Goal: Task Accomplishment & Management: Use online tool/utility

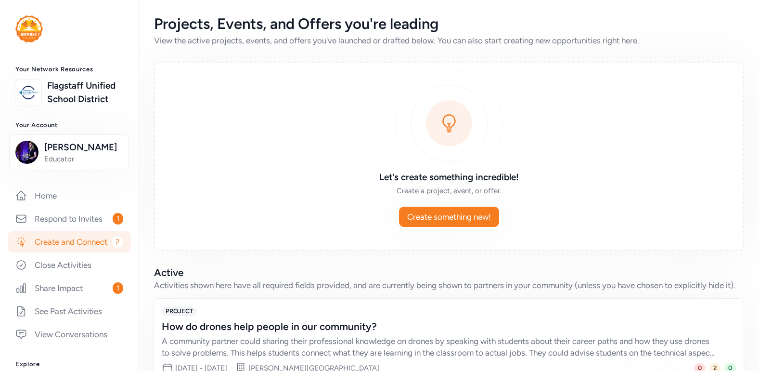
click at [95, 252] on link "Create and Connect 2" at bounding box center [69, 241] width 123 height 21
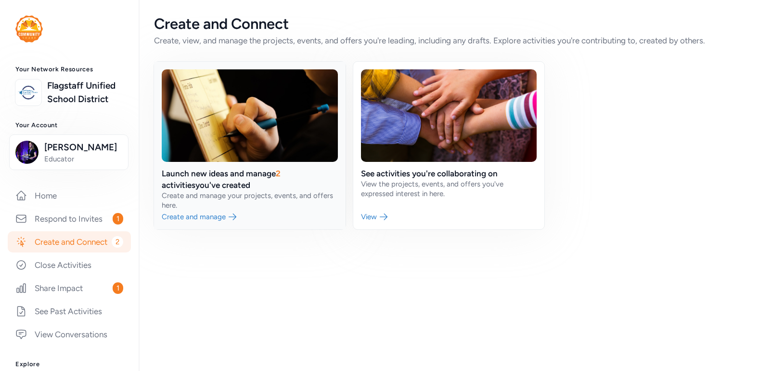
click at [252, 172] on link at bounding box center [250, 146] width 192 height 168
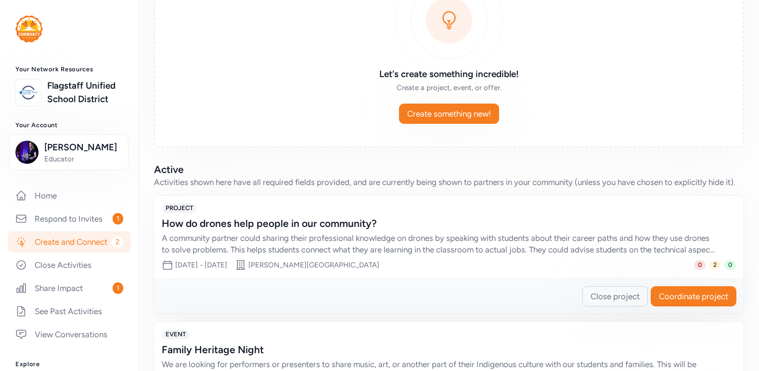
scroll to position [104, 0]
click at [298, 230] on div "How do drones help people in our community? A community partner could sharing t…" at bounding box center [449, 235] width 575 height 39
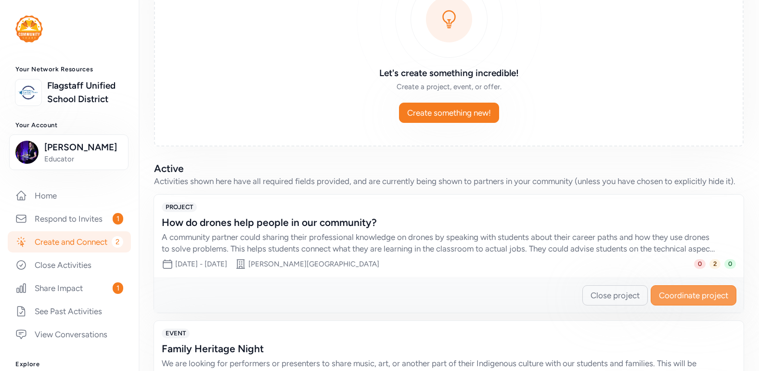
click at [686, 291] on span "Coordinate project" at bounding box center [693, 295] width 69 height 12
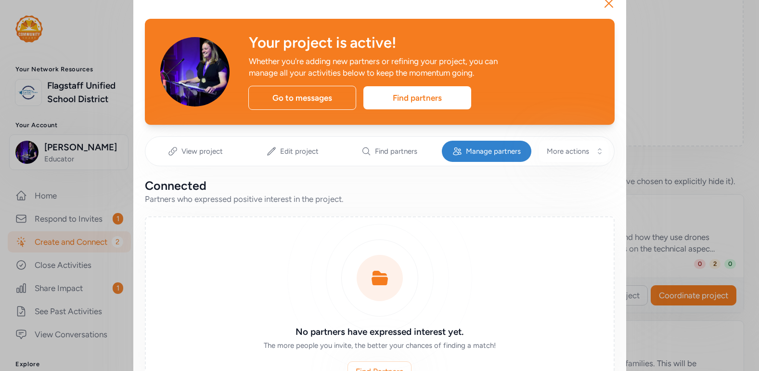
scroll to position [26, 0]
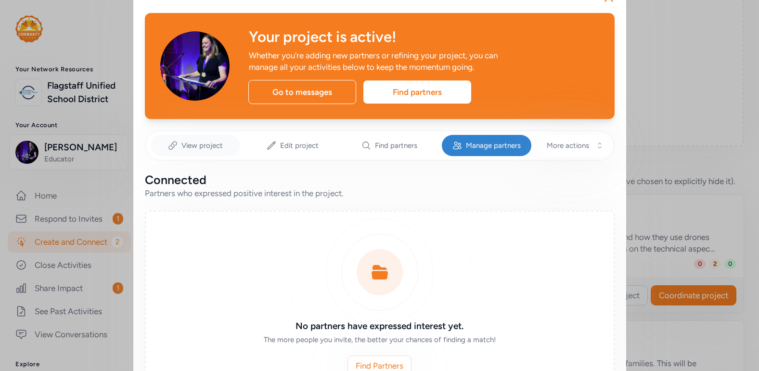
click at [203, 136] on div "View project" at bounding box center [196, 145] width 90 height 21
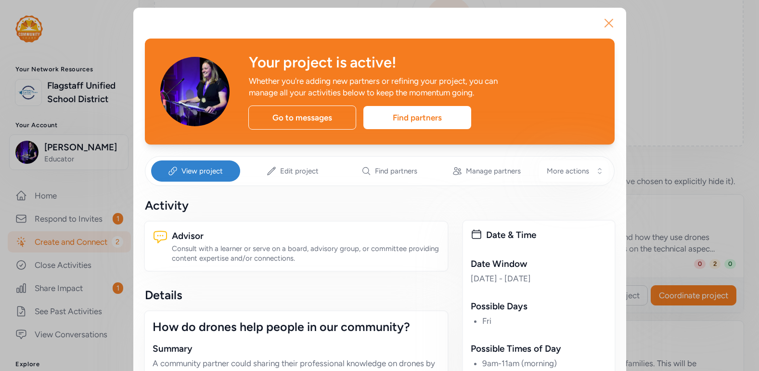
click at [604, 26] on icon "button" at bounding box center [609, 22] width 15 height 15
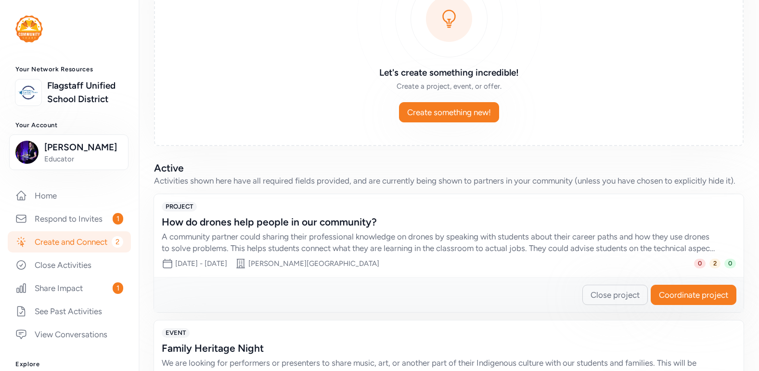
scroll to position [47, 0]
